Goal: Information Seeking & Learning: Learn about a topic

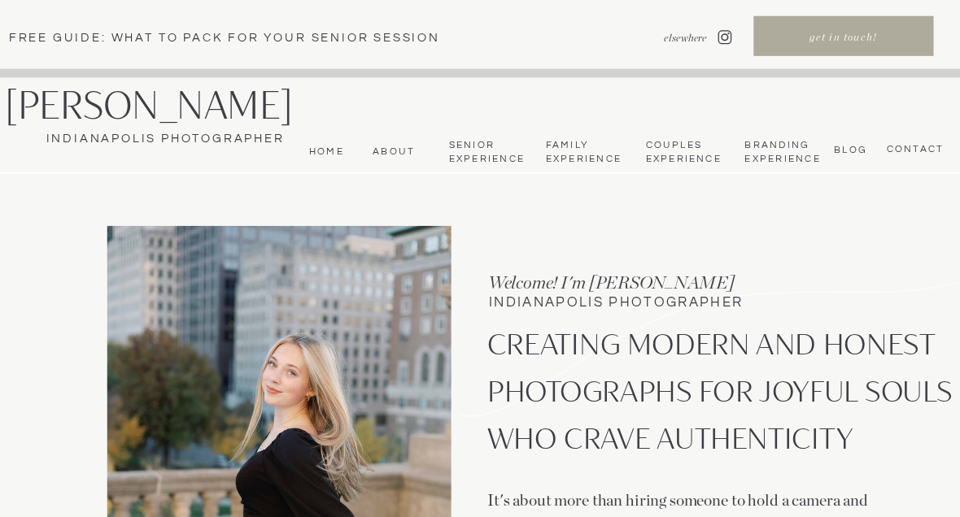
click at [843, 152] on nav "bLog" at bounding box center [848, 149] width 37 height 11
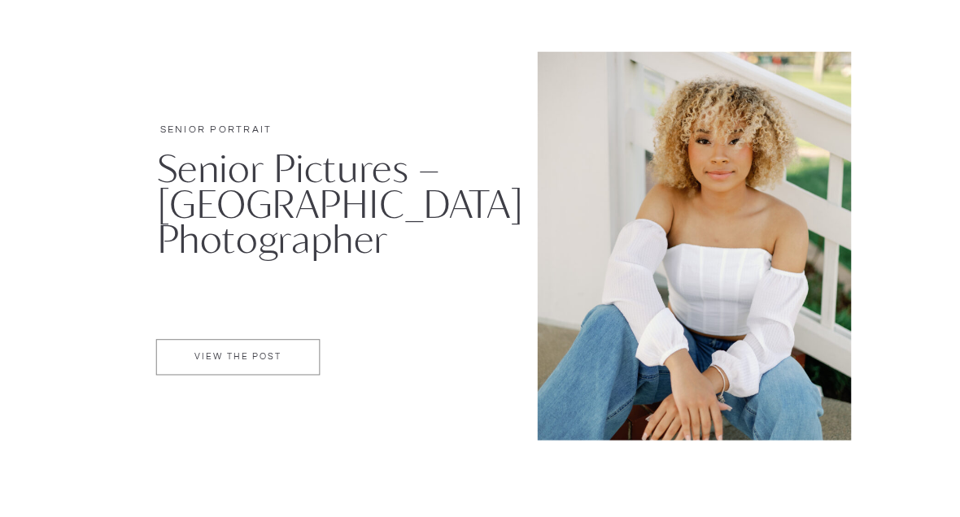
scroll to position [4666, 0]
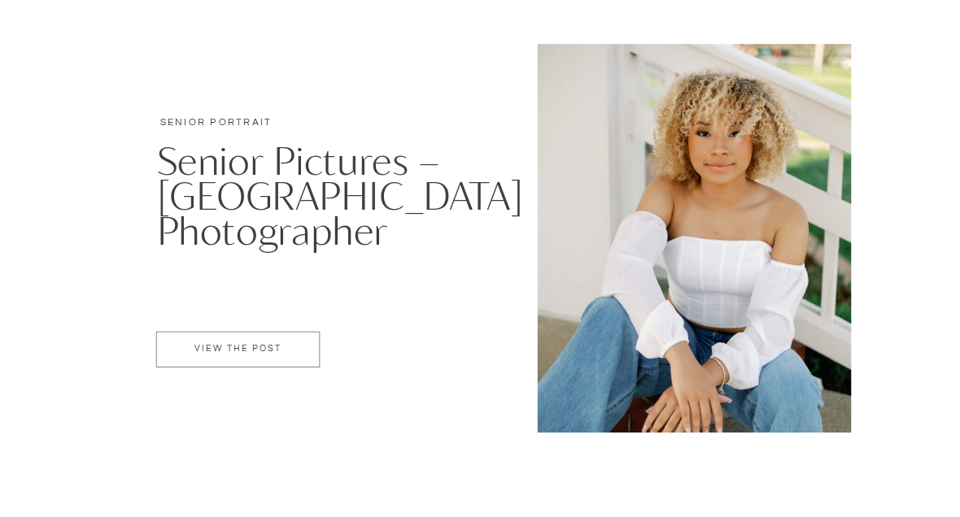
click at [191, 345] on p "VIEW THE POST" at bounding box center [238, 352] width 163 height 14
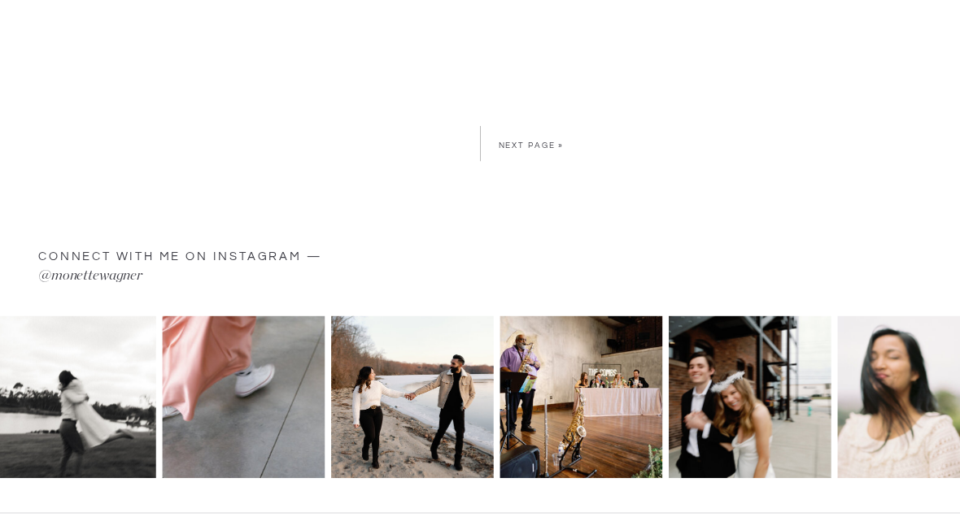
scroll to position [6145, 0]
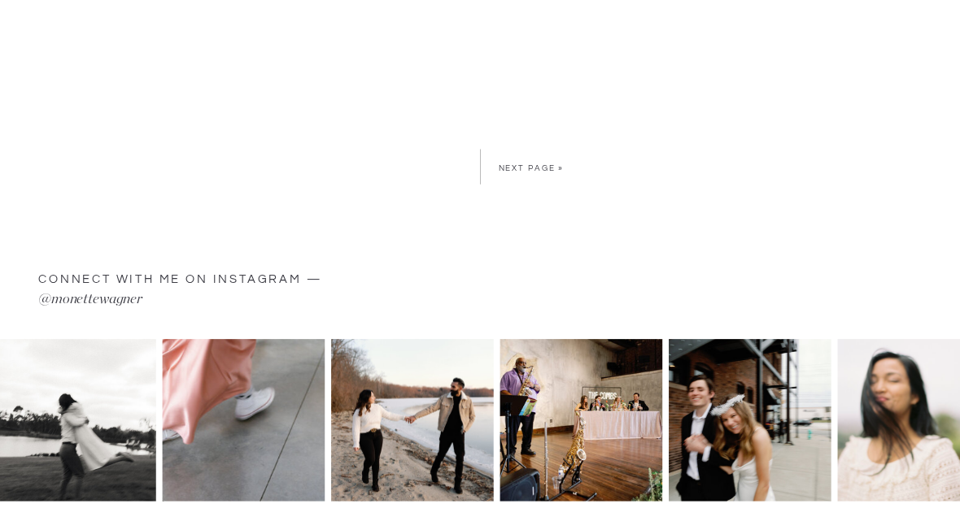
click at [542, 166] on link "Next Page »" at bounding box center [532, 168] width 66 height 8
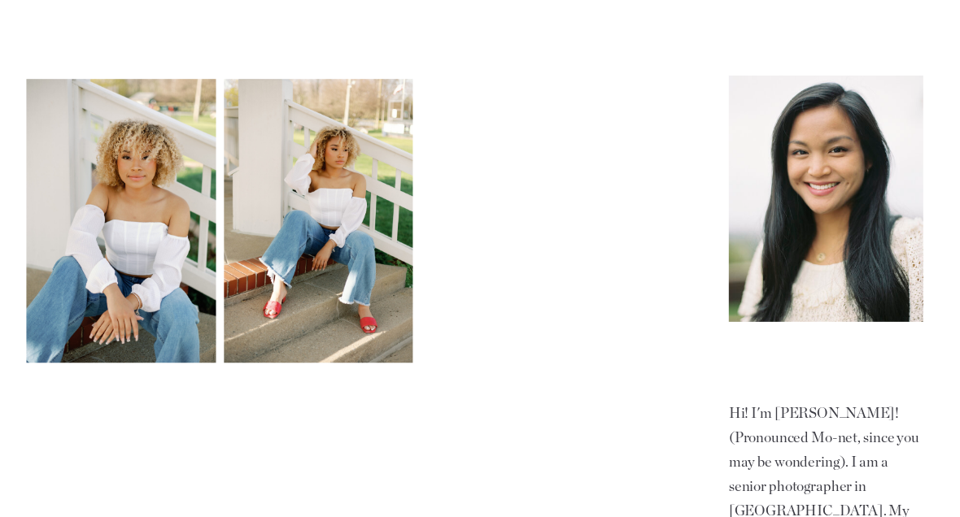
scroll to position [852, 0]
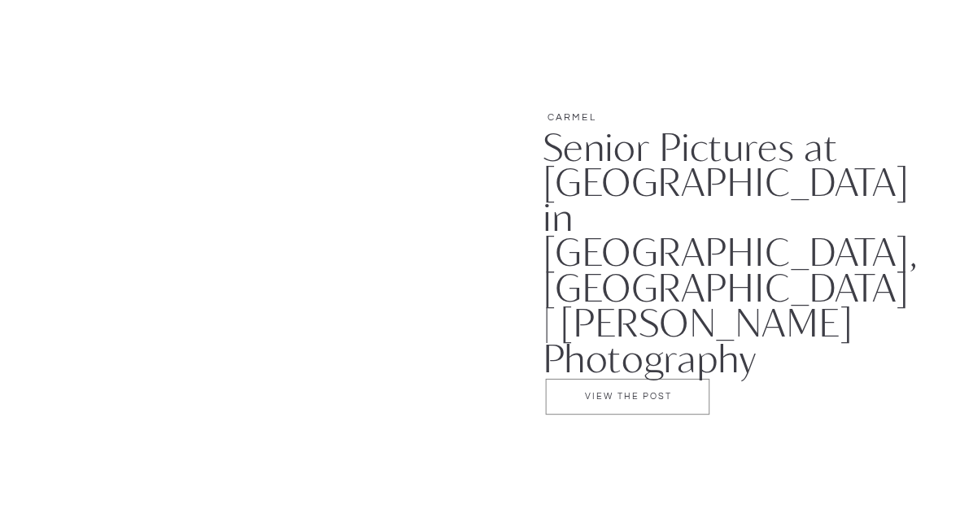
scroll to position [1379, 0]
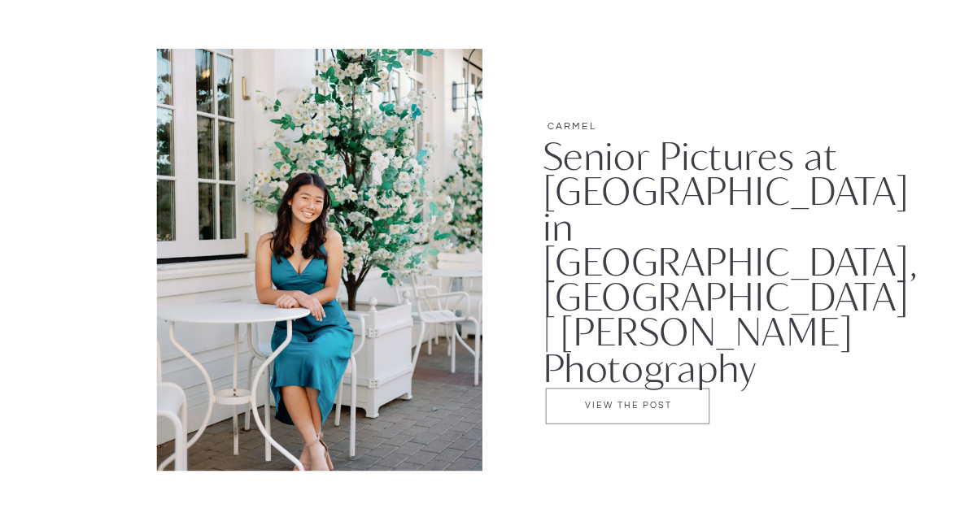
click at [704, 399] on div at bounding box center [628, 406] width 164 height 36
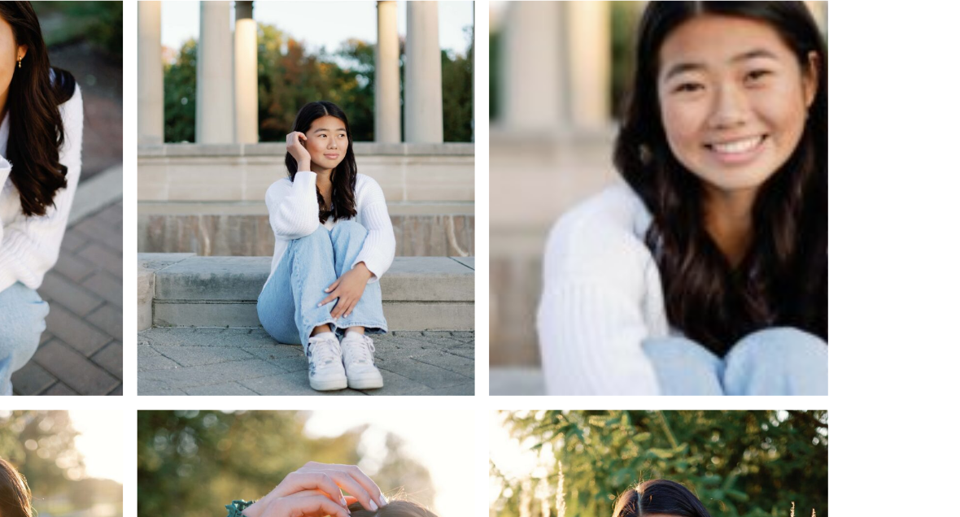
scroll to position [1577, 0]
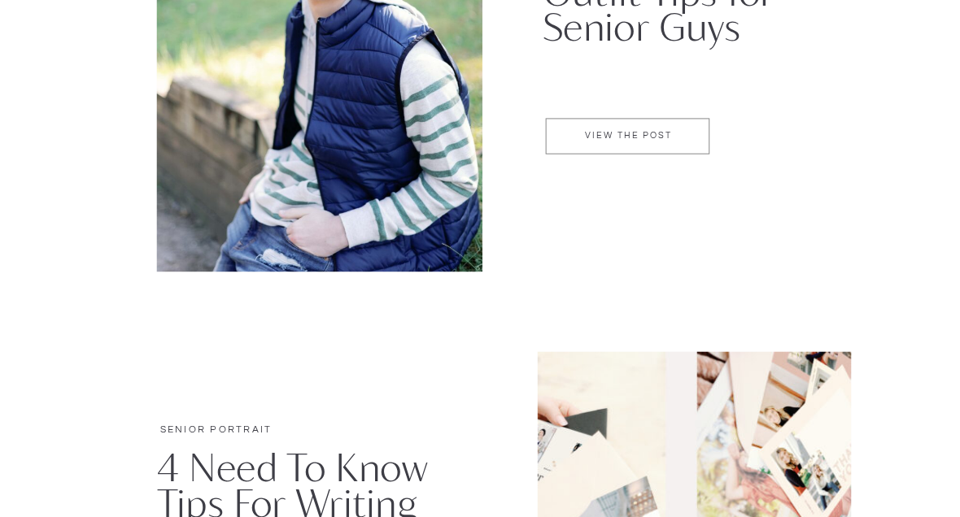
scroll to position [2711, 0]
